Goal: Information Seeking & Learning: Learn about a topic

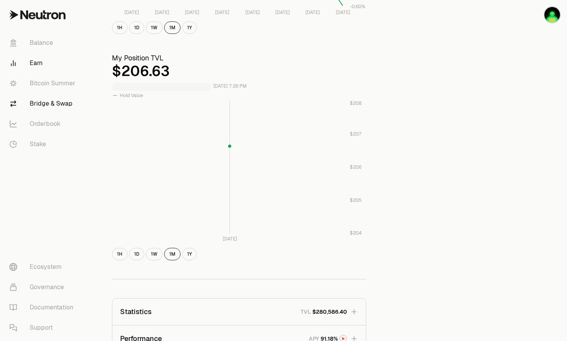
scroll to position [104, 0]
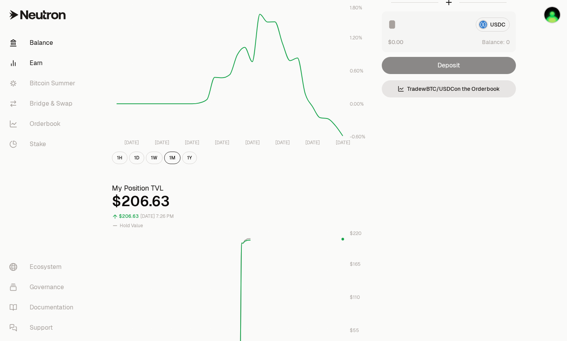
click at [34, 41] on link "Balance" at bounding box center [43, 43] width 81 height 20
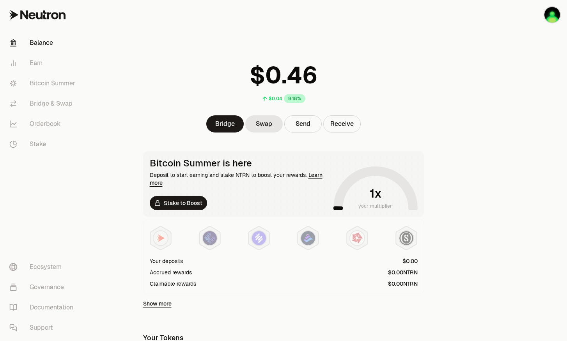
scroll to position [164, 0]
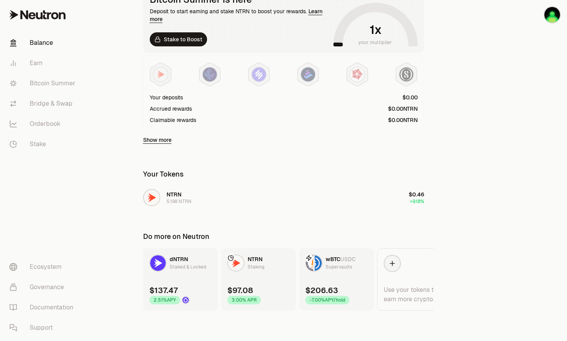
click at [323, 275] on link "wBTC USDC Supervaults $206.63 -7.00% APY/hold" at bounding box center [336, 279] width 75 height 62
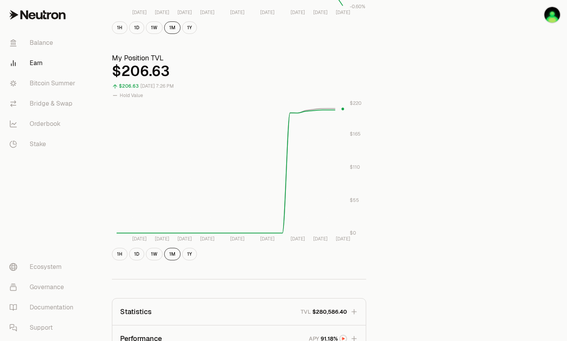
scroll to position [390, 0]
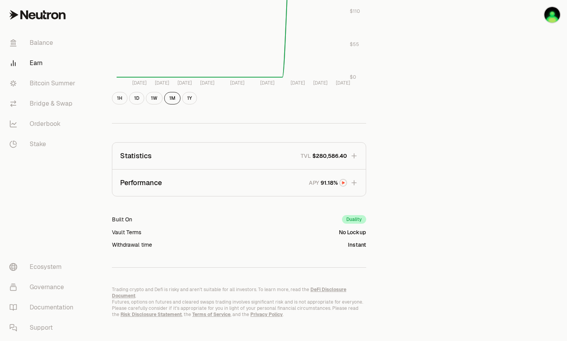
click at [353, 181] on icon "button" at bounding box center [354, 183] width 8 height 8
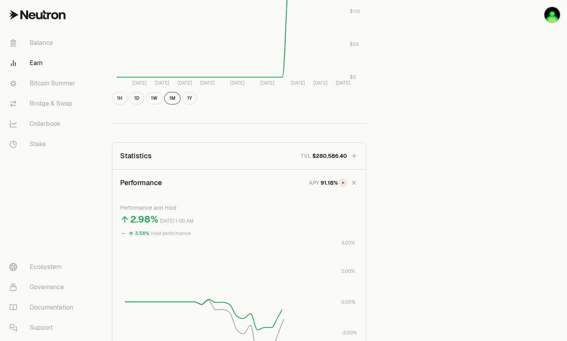
scroll to position [598, 0]
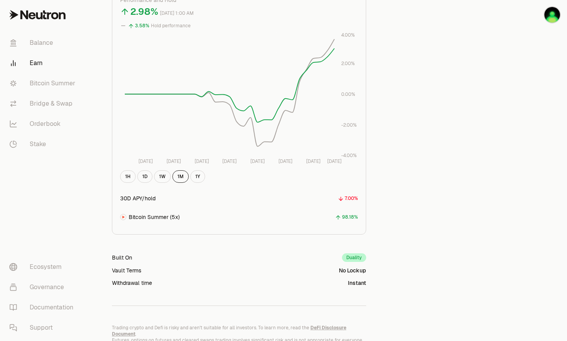
click at [45, 30] on div "Balance Earn Bitcoin Summer Bridge & Swap Orderbook Stake" at bounding box center [43, 94] width 87 height 128
click at [43, 43] on link "Balance" at bounding box center [43, 43] width 81 height 20
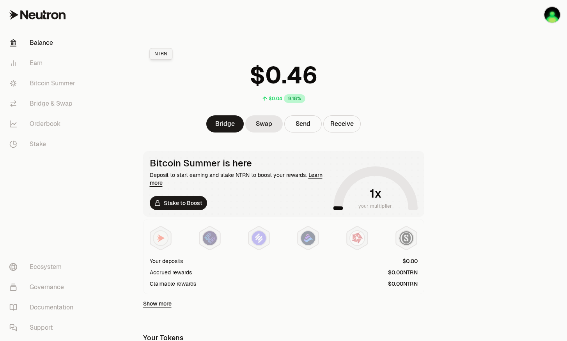
scroll to position [164, 0]
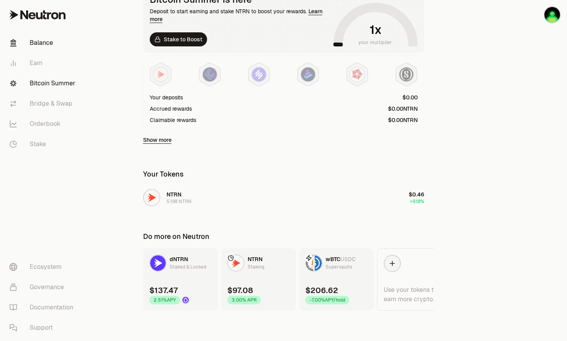
click at [51, 85] on link "Bitcoin Summer" at bounding box center [43, 83] width 81 height 20
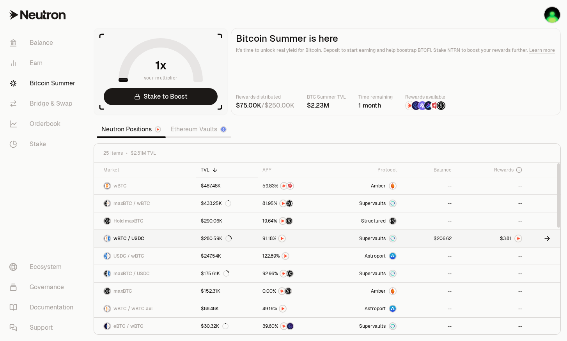
click at [530, 241] on link at bounding box center [544, 238] width 34 height 17
